Goal: Navigation & Orientation: Find specific page/section

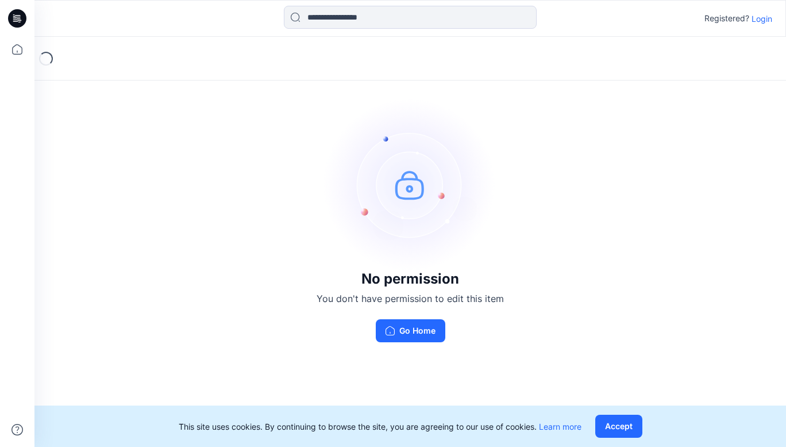
click at [756, 16] on p "Login" at bounding box center [762, 19] width 21 height 12
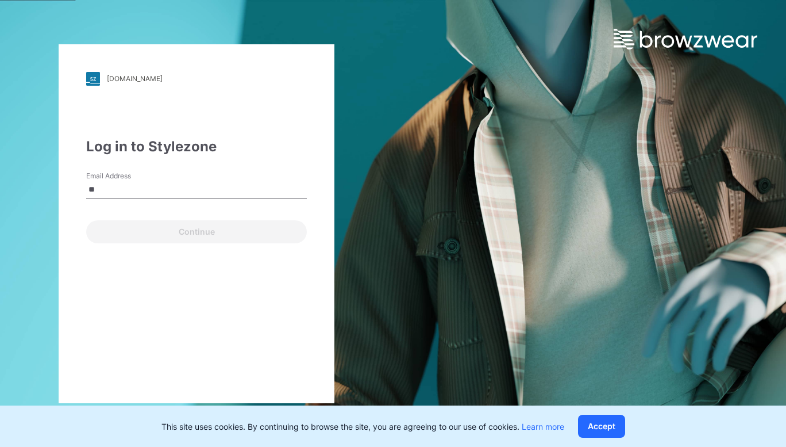
type input "**********"
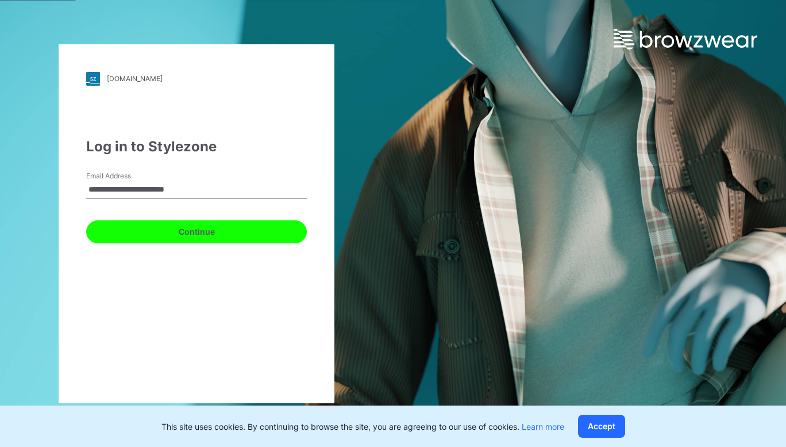
click at [198, 233] on button "Continue" at bounding box center [196, 231] width 221 height 23
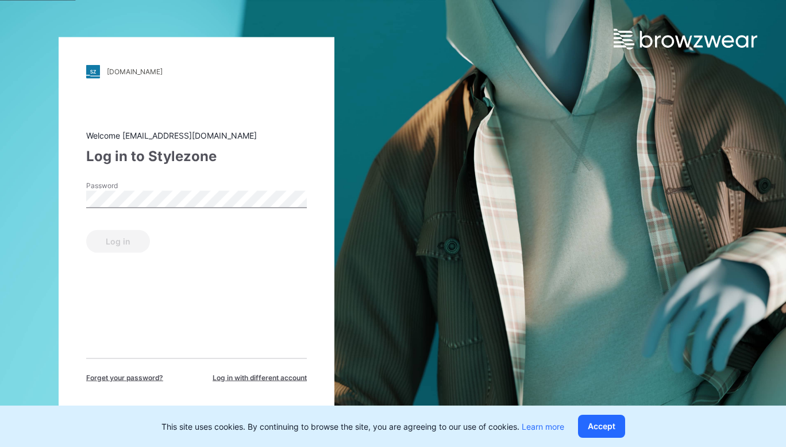
click at [511, 140] on div "walmart.stylezone.com Loading... Welcome winnie.liu@nycalliance.com Log in to S…" at bounding box center [393, 223] width 786 height 447
click at [612, 426] on button "Accept" at bounding box center [601, 425] width 47 height 23
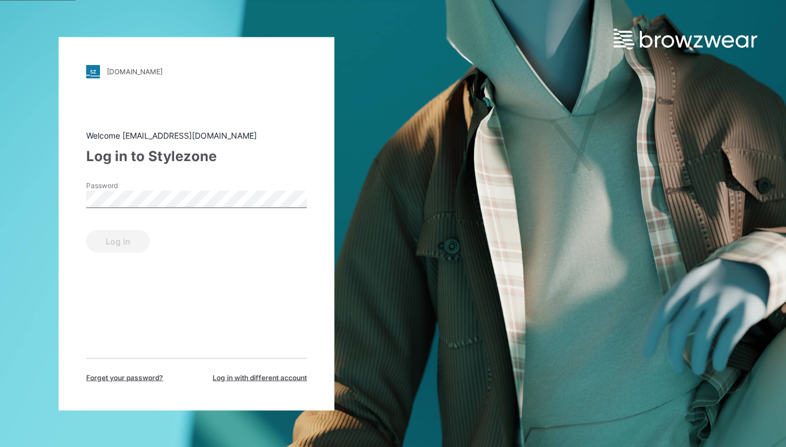
click at [672, 40] on img at bounding box center [686, 39] width 144 height 21
click at [139, 73] on div "[DOMAIN_NAME]" at bounding box center [135, 71] width 56 height 9
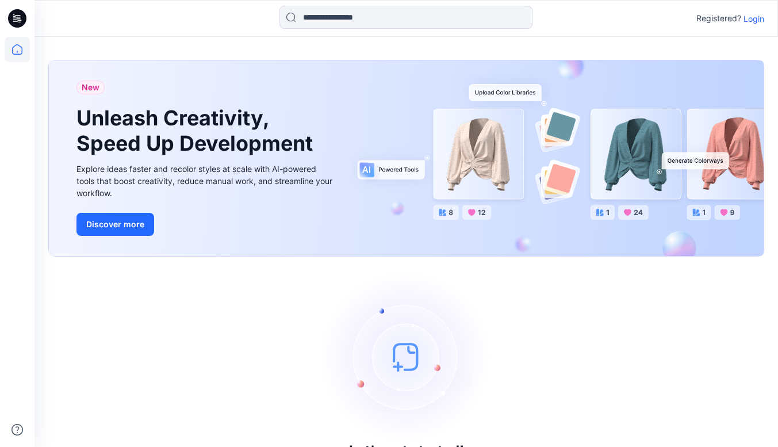
click at [15, 18] on icon at bounding box center [14, 18] width 3 height 1
click at [758, 22] on p "Login" at bounding box center [753, 19] width 21 height 12
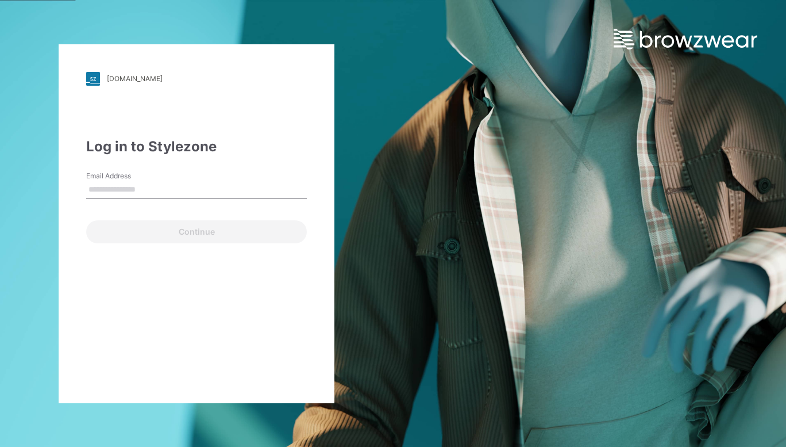
type input "**********"
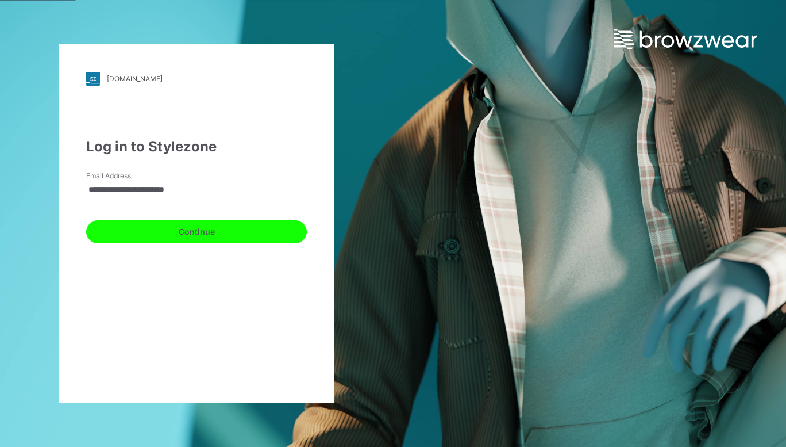
click at [189, 233] on button "Continue" at bounding box center [196, 231] width 221 height 23
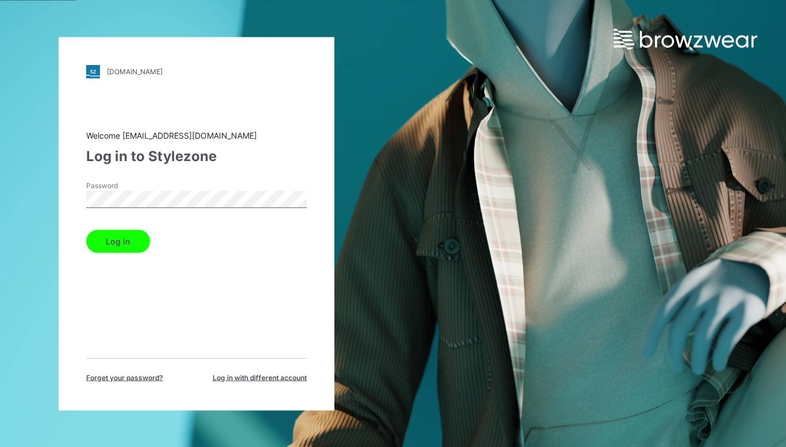
click at [113, 242] on button "Log in" at bounding box center [118, 240] width 64 height 23
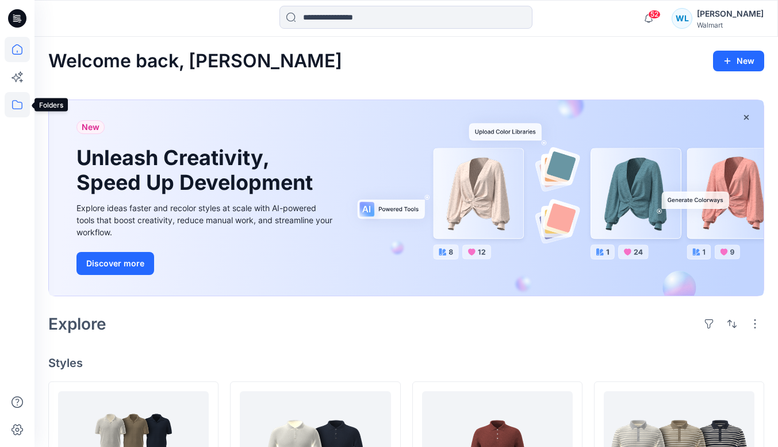
click at [16, 103] on icon at bounding box center [17, 104] width 25 height 25
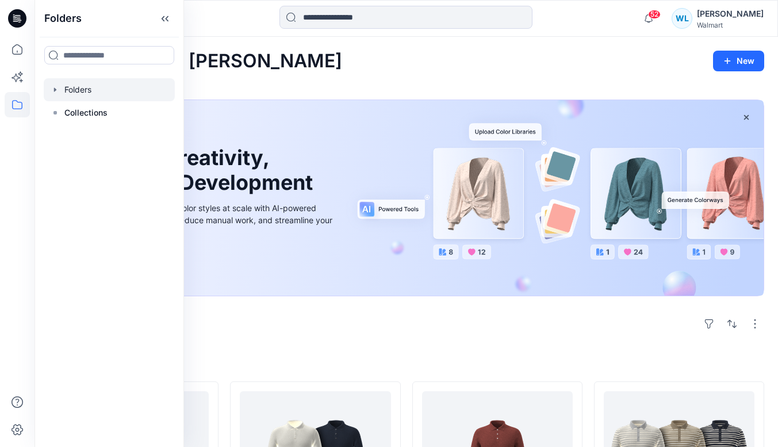
click at [90, 94] on div at bounding box center [109, 89] width 131 height 23
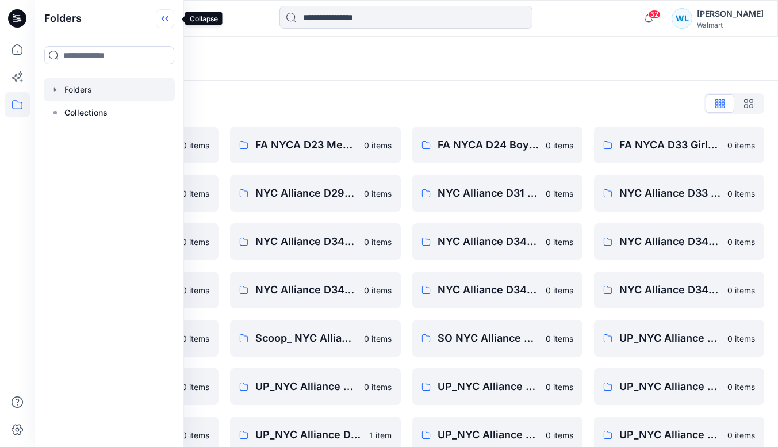
click at [168, 18] on icon at bounding box center [167, 19] width 3 height 6
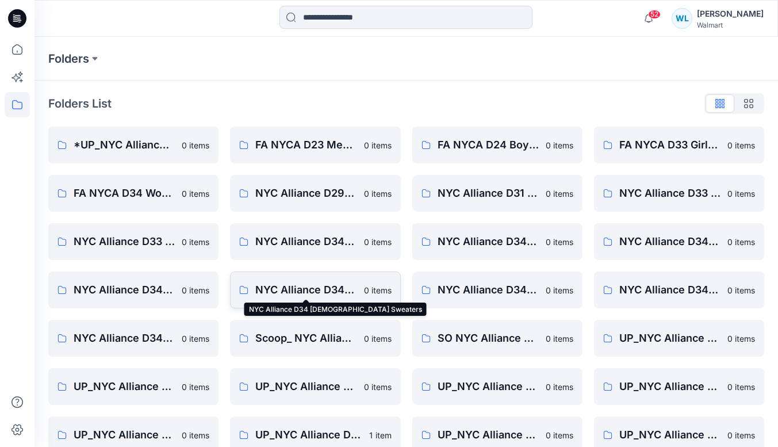
click at [310, 290] on p "NYC Alliance D34 [DEMOGRAPHIC_DATA] Sweaters" at bounding box center [305, 290] width 101 height 16
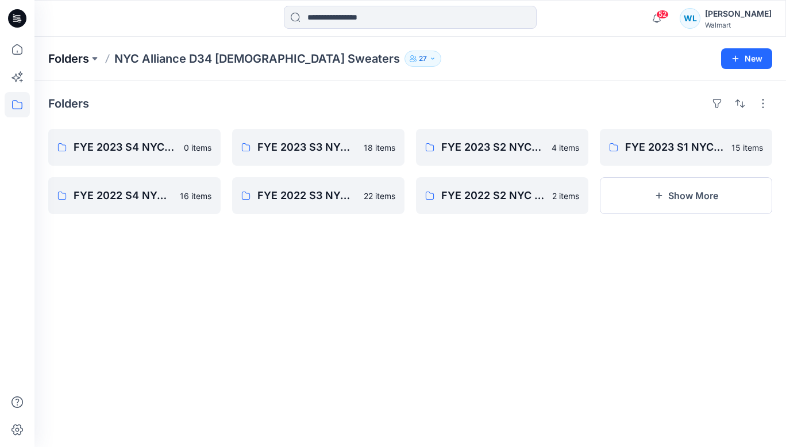
click at [76, 56] on p "Folders" at bounding box center [68, 59] width 41 height 16
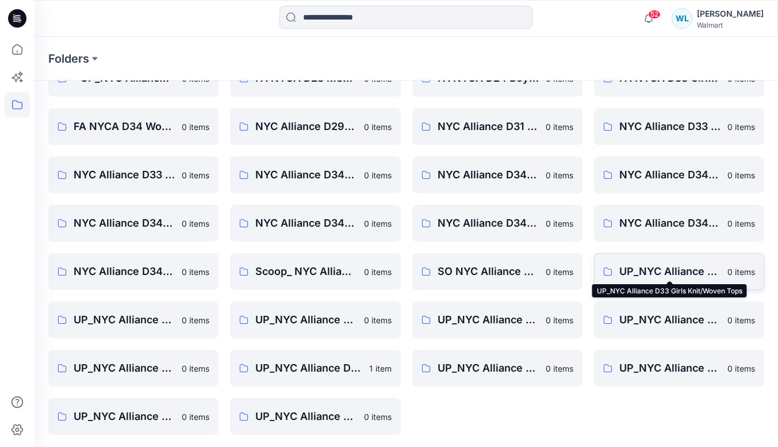
scroll to position [68, 0]
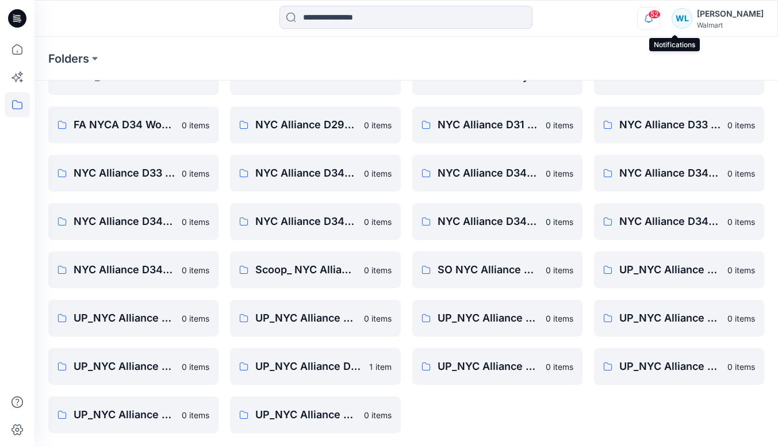
click at [659, 18] on icon "button" at bounding box center [648, 18] width 22 height 23
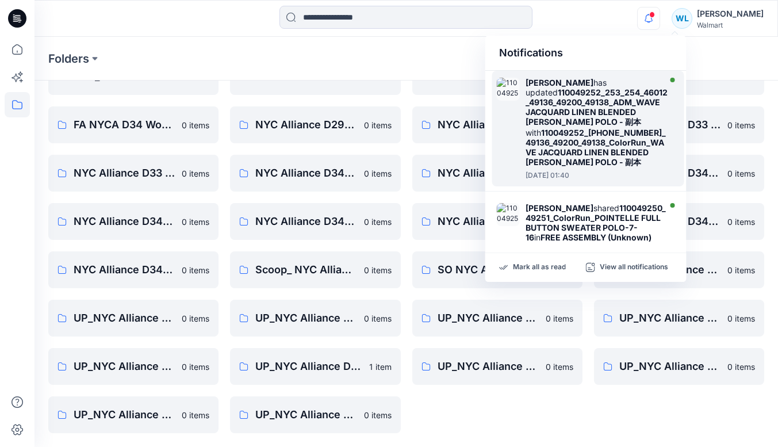
click at [567, 107] on strong "110049252_253_254_46012_49136_49200_49138_ADM_WAVE JACQUARD LINEN BLENDED [PERS…" at bounding box center [596, 106] width 142 height 39
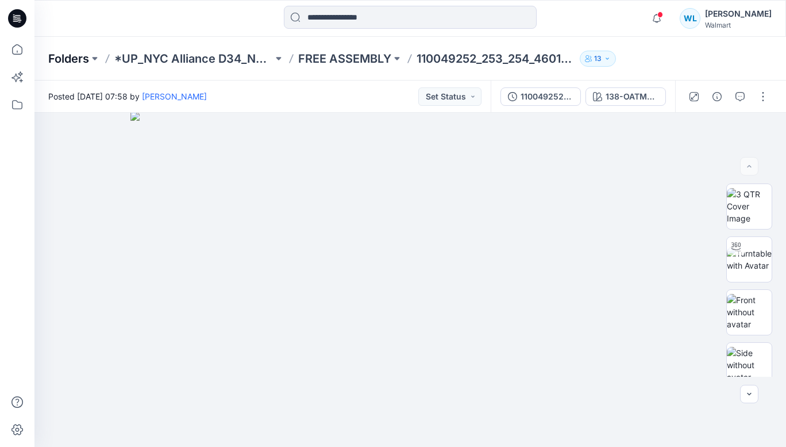
click at [82, 51] on p "Folders" at bounding box center [68, 59] width 41 height 16
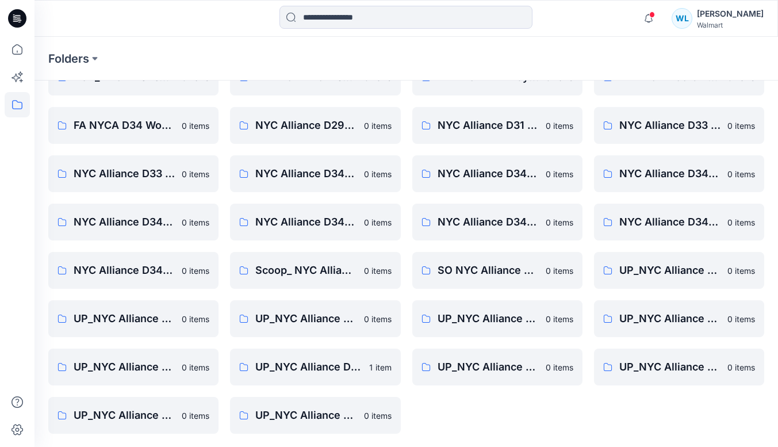
scroll to position [68, 0]
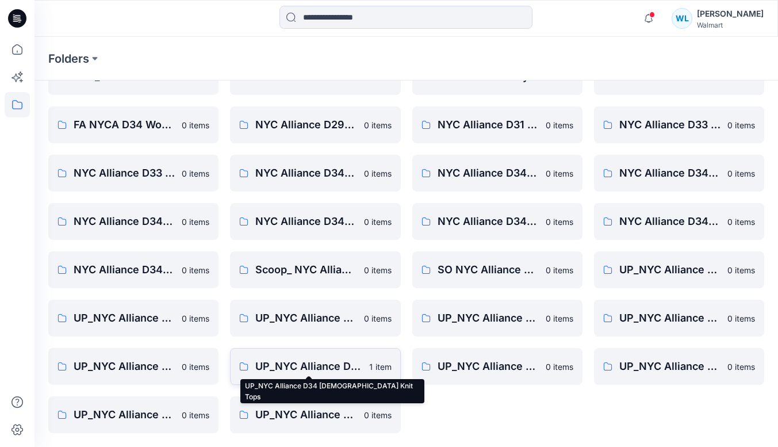
click at [322, 360] on p "UP_NYC Alliance D34 [DEMOGRAPHIC_DATA] Knit Tops" at bounding box center [308, 366] width 106 height 16
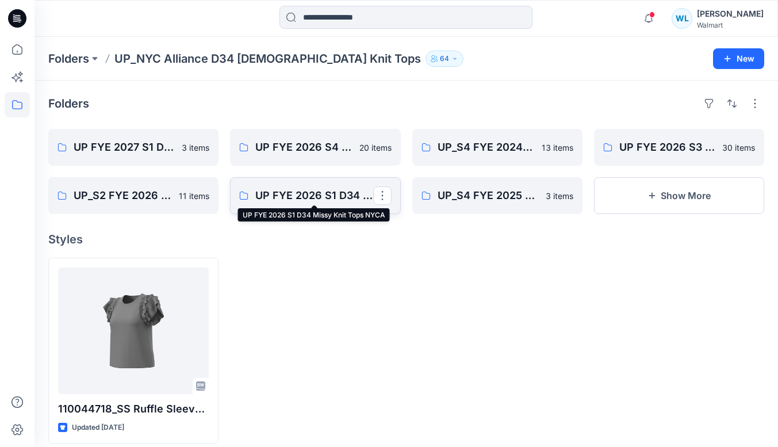
click at [318, 200] on p "UP FYE 2026 S1 D34 Missy Knit Tops NYCA" at bounding box center [313, 195] width 117 height 16
click at [64, 59] on p "Folders" at bounding box center [68, 59] width 41 height 16
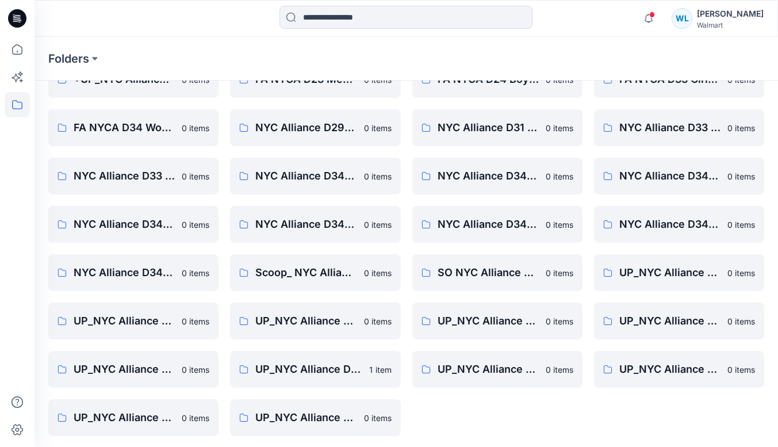
scroll to position [68, 0]
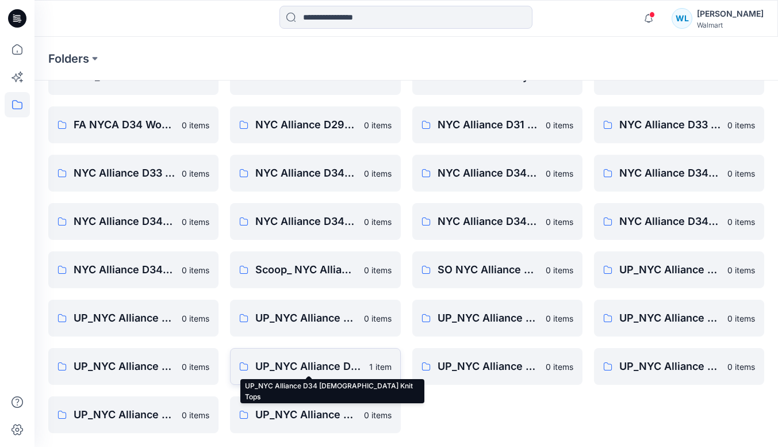
click at [343, 367] on p "UP_NYC Alliance D34 [DEMOGRAPHIC_DATA] Knit Tops" at bounding box center [308, 366] width 106 height 16
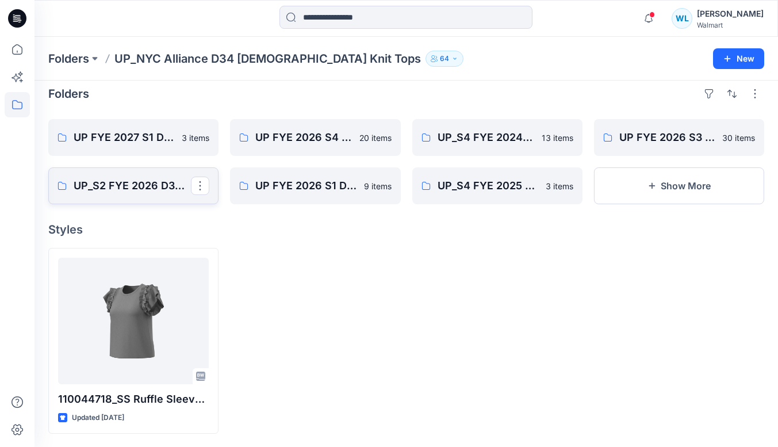
click at [121, 187] on p "UP_S2 FYE 2026 D34 Missy Knit Tops" at bounding box center [132, 186] width 117 height 16
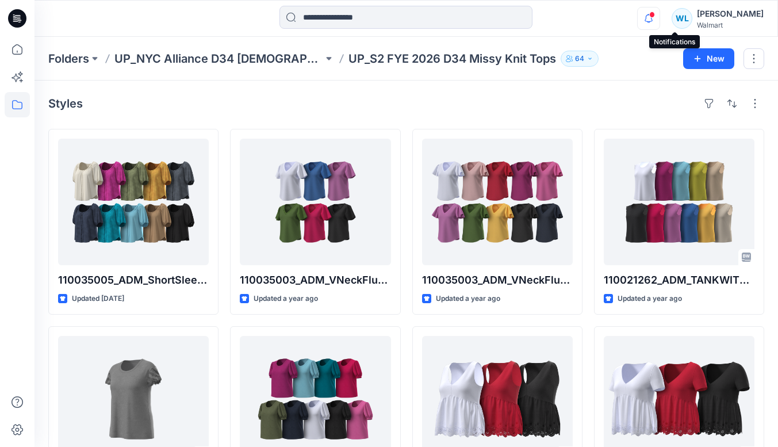
click at [659, 19] on icon "button" at bounding box center [648, 18] width 22 height 23
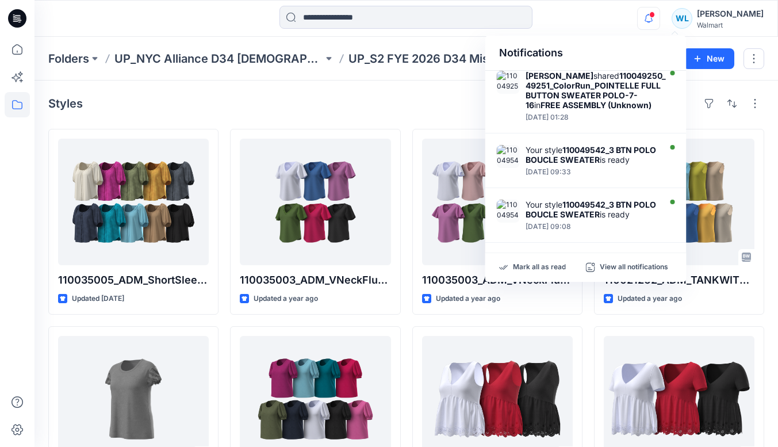
scroll to position [130, 0]
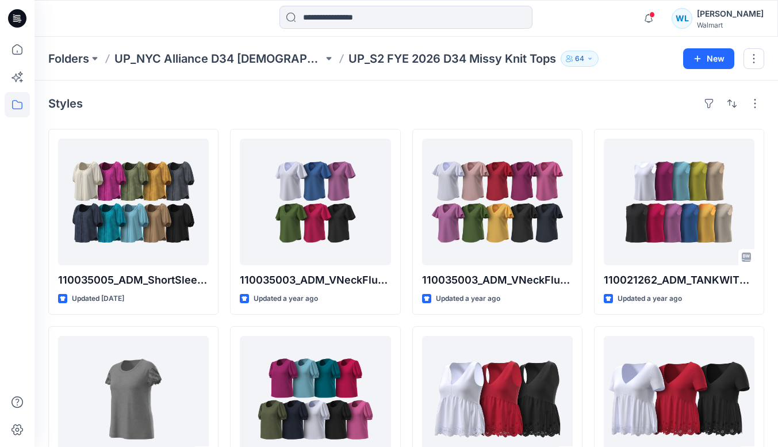
click at [212, 88] on div "Styles 110035005_ADM_ShortSleevedShoulderShirt Updated [DATE] 110035693_ADM_TAN…" at bounding box center [405, 400] width 743 height 641
click at [62, 59] on p "Folders" at bounding box center [68, 59] width 41 height 16
